Goal: Task Accomplishment & Management: Use online tool/utility

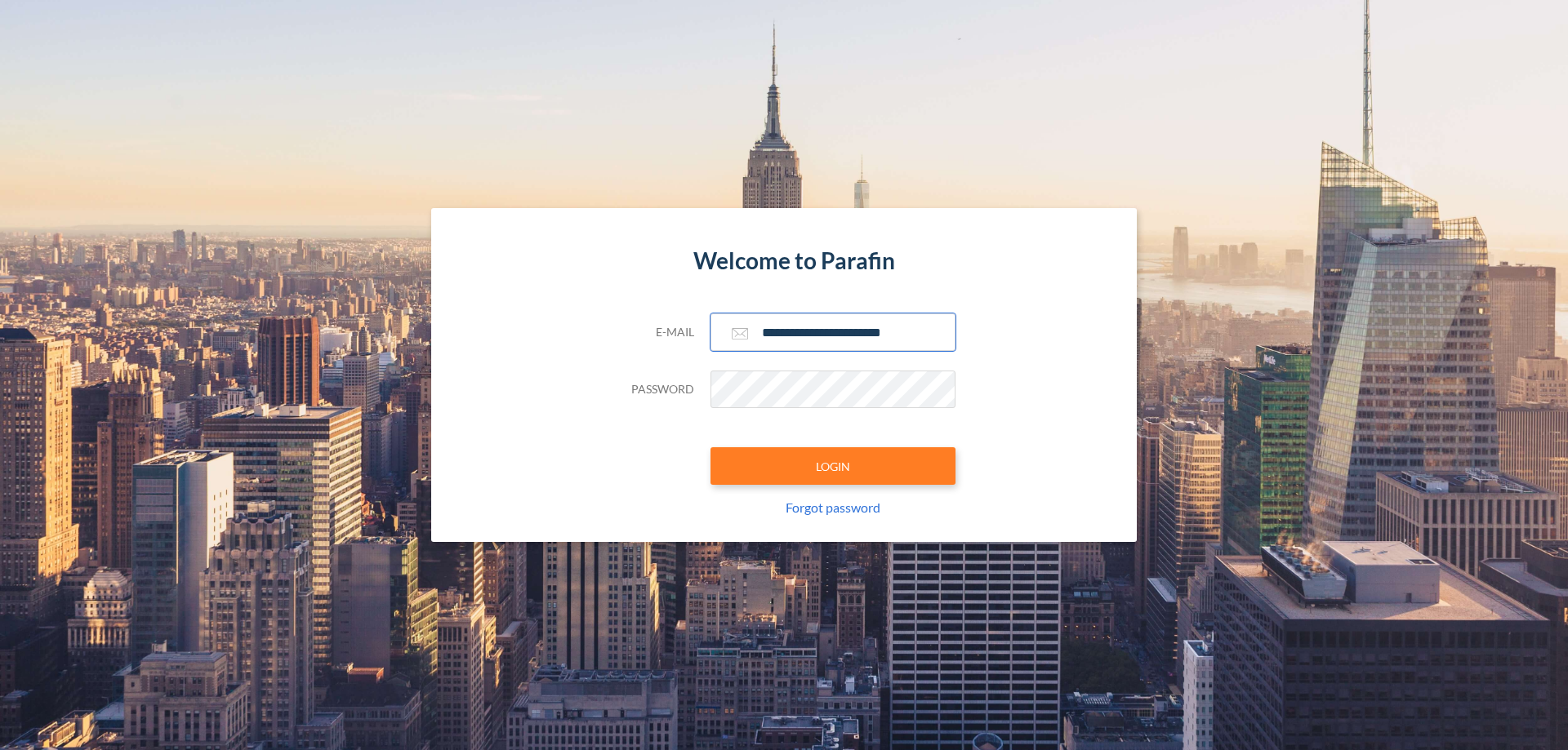
type input "**********"
click at [833, 466] on button "LOGIN" at bounding box center [833, 466] width 245 height 38
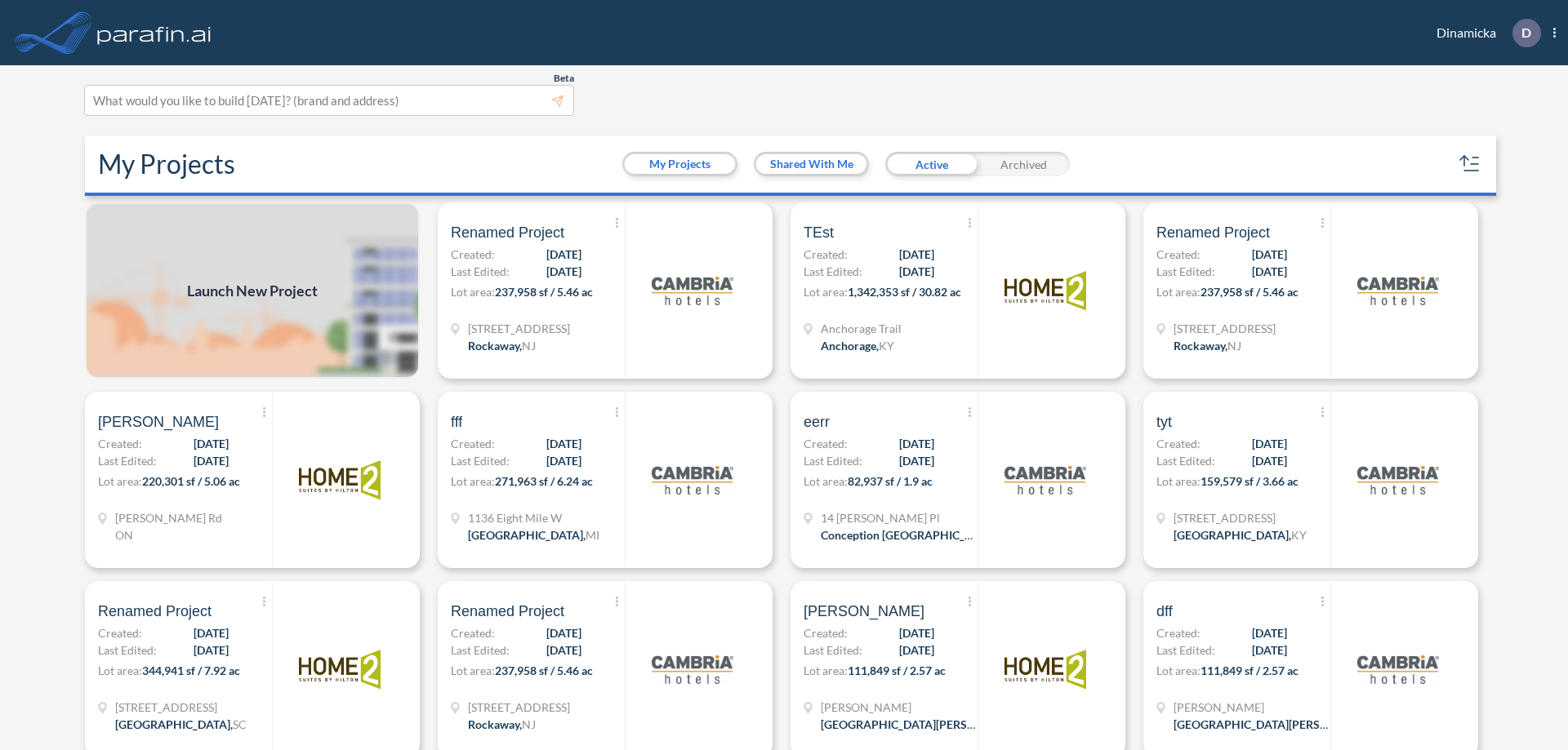
scroll to position [4, 0]
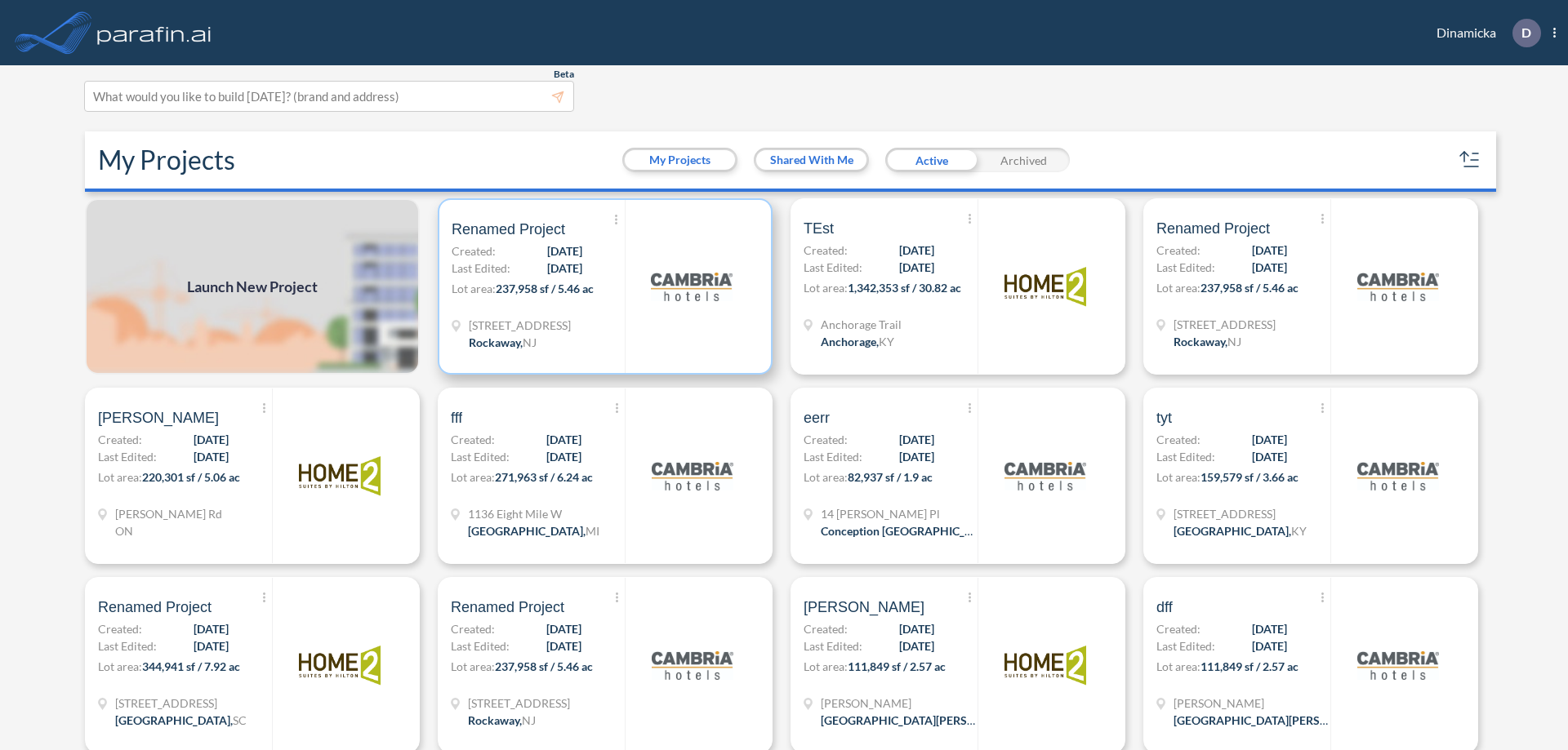
click at [602, 286] on p "Lot area: 237,958 sf / 5.46 ac" at bounding box center [538, 291] width 173 height 24
